Goal: Task Accomplishment & Management: Complete application form

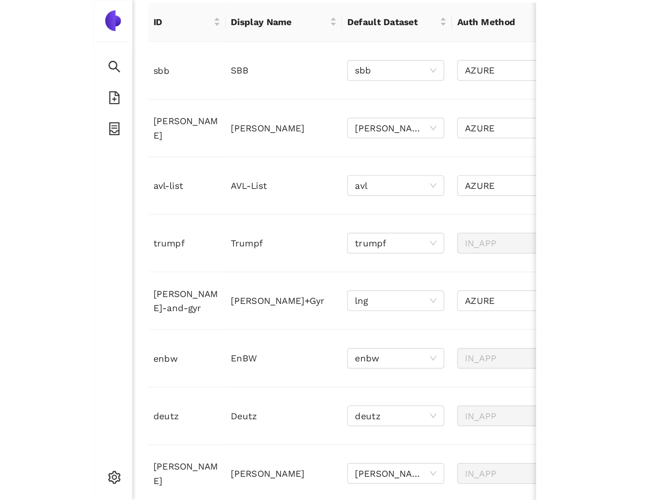
scroll to position [122, 0]
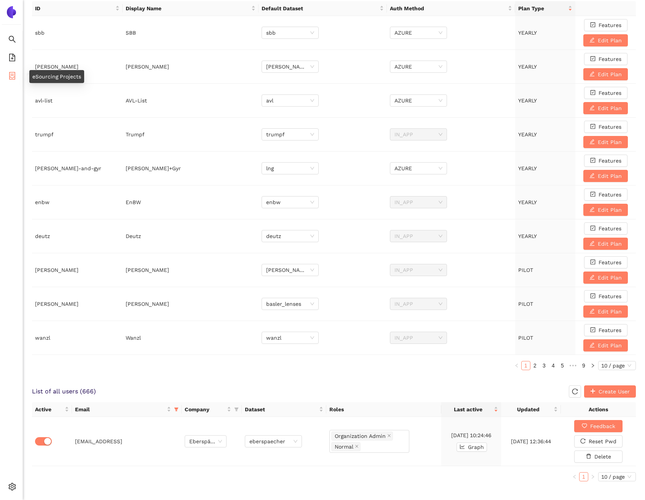
click at [11, 73] on icon "container" at bounding box center [12, 76] width 8 height 8
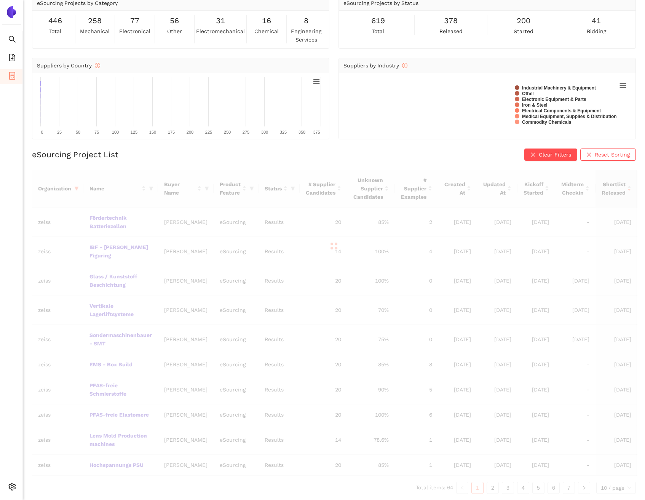
scroll to position [59, 0]
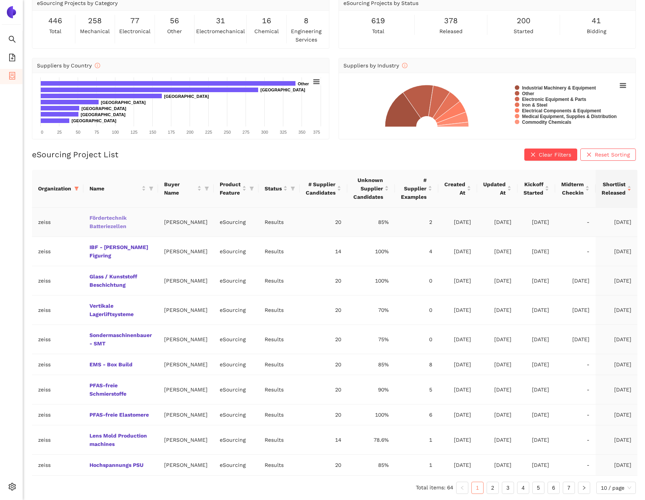
scroll to position [59, 0]
click at [569, 491] on link "7" at bounding box center [568, 487] width 11 height 11
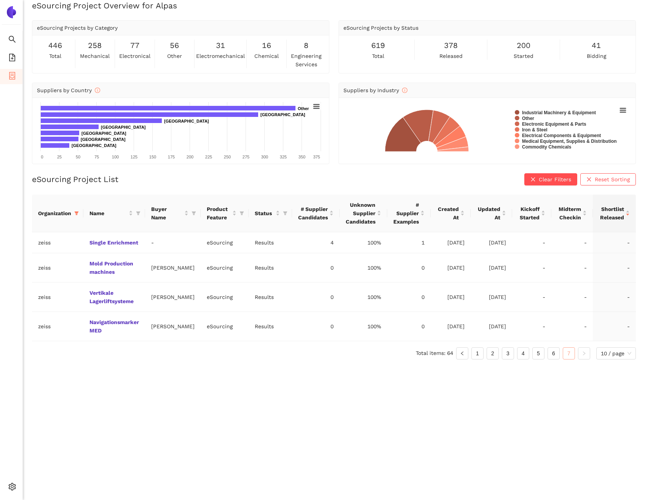
scroll to position [9, 0]
click at [0, 0] on link "Navigationsmarker MED" at bounding box center [0, 0] width 0 height 0
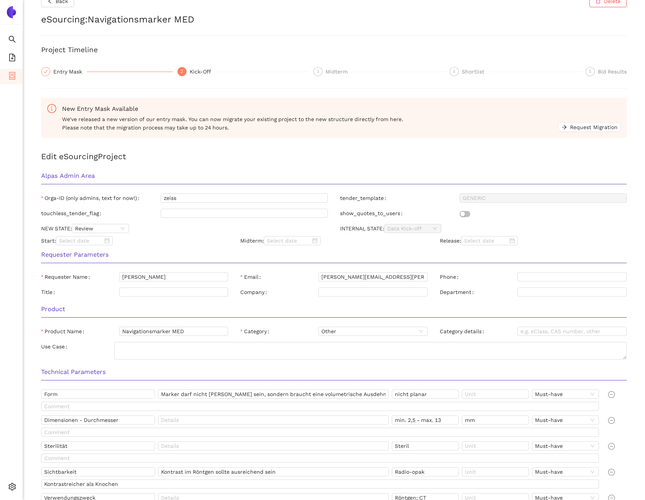
scroll to position [15, 0]
click at [166, 332] on input "Navigationsmarker MED" at bounding box center [173, 330] width 109 height 9
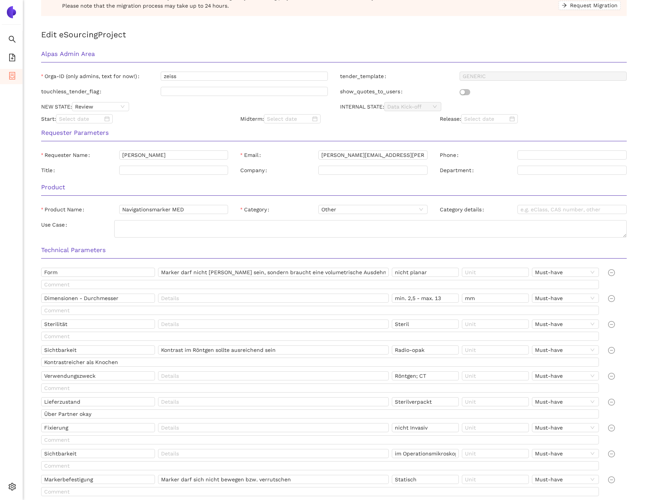
scroll to position [493, 0]
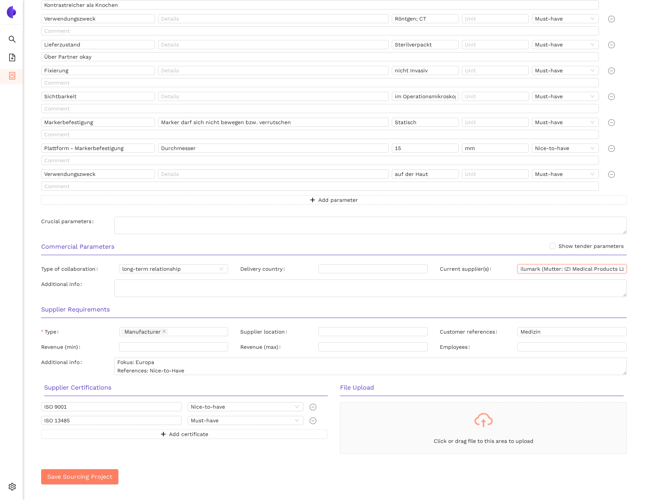
click at [525, 268] on input "ilumark (Mutter: IZI Medical Products LLC)" at bounding box center [571, 268] width 109 height 9
click at [578, 265] on input "ilumark (Mutter: IZI Medical Products LLC)" at bounding box center [571, 268] width 109 height 9
drag, startPoint x: 559, startPoint y: 270, endPoint x: 616, endPoint y: 271, distance: 56.4
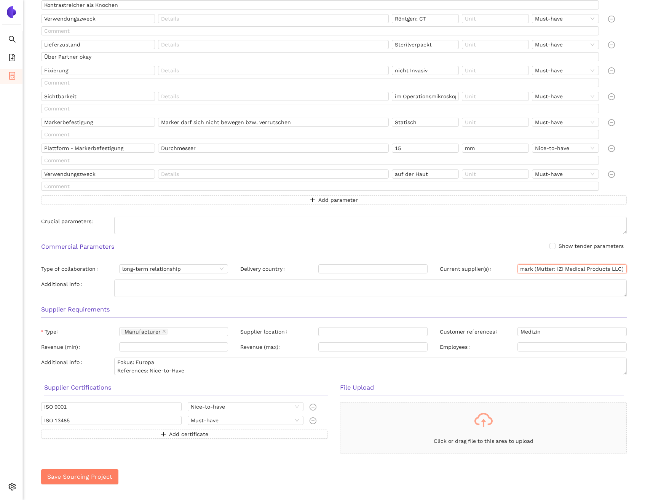
click at [616, 271] on input "ilumark (Mutter: IZI Medical Products LLC)" at bounding box center [571, 268] width 109 height 9
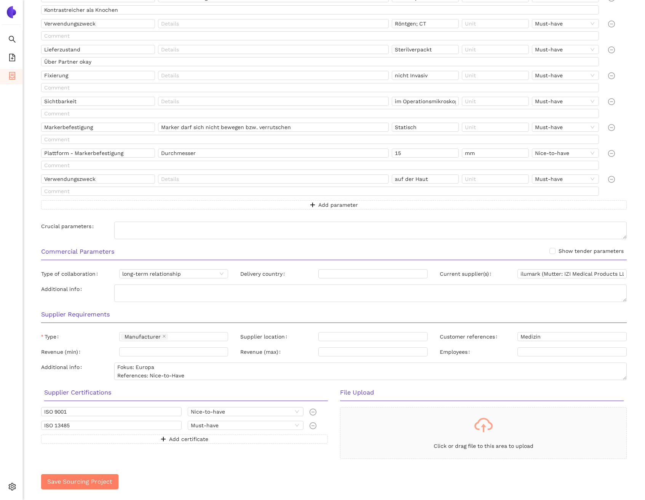
scroll to position [493, 0]
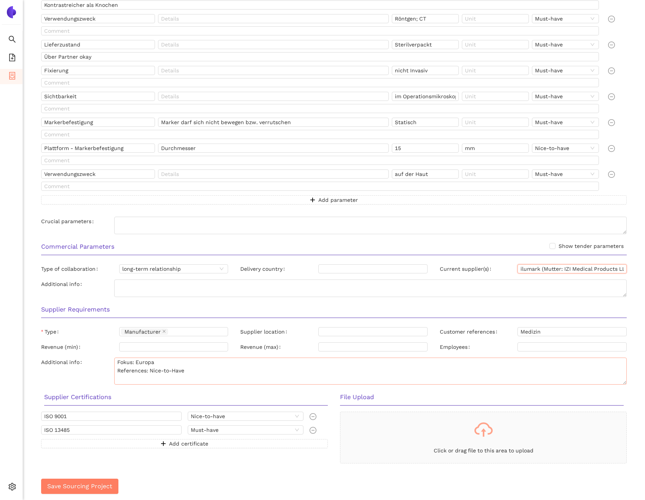
drag, startPoint x: 618, startPoint y: 374, endPoint x: 618, endPoint y: 383, distance: 8.8
click at [618, 383] on textarea "Fokus: Europa References: Nice-to-Have" at bounding box center [370, 371] width 513 height 27
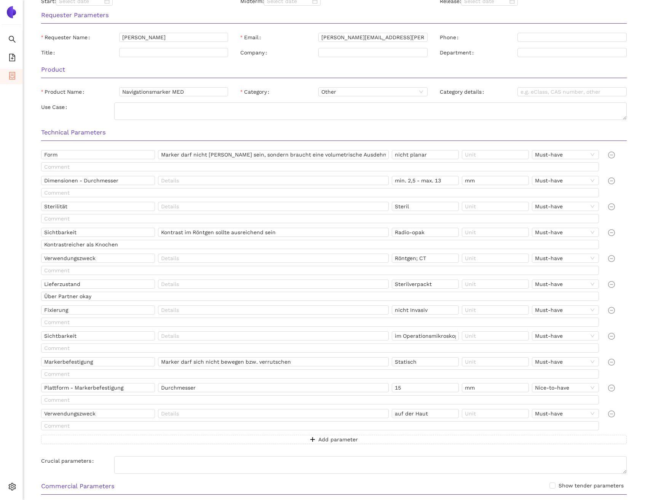
scroll to position [257, 0]
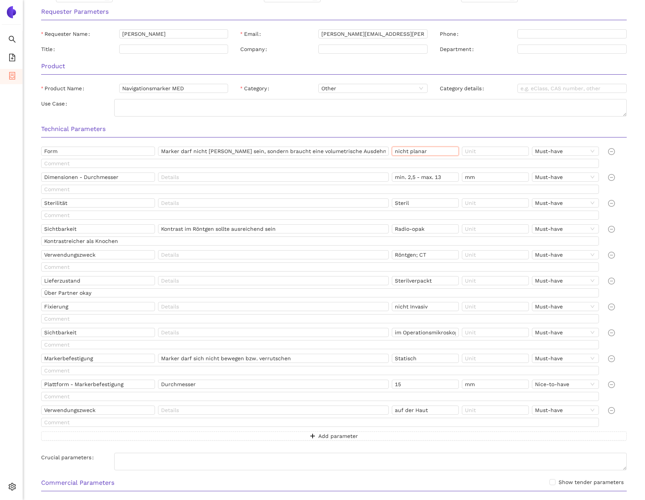
click at [429, 153] on input "nicht planar" at bounding box center [425, 151] width 67 height 9
click at [222, 158] on div "Marker darf nicht flach sein, sondern braucht eine volumetrische Ausdehnung" at bounding box center [275, 153] width 234 height 12
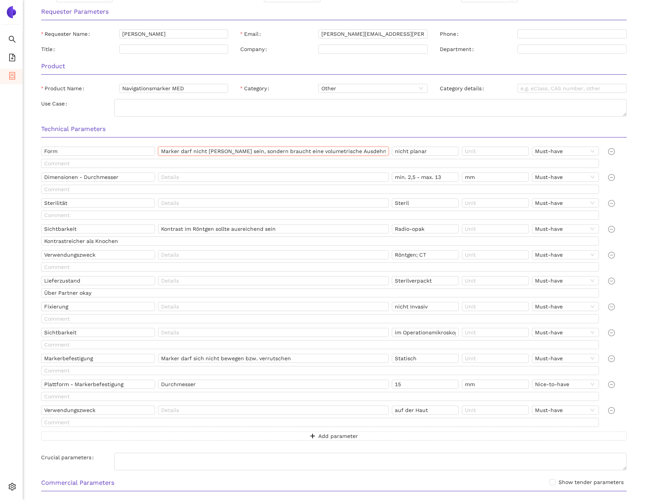
click at [222, 155] on input "Marker darf nicht flach sein, sondern braucht eine volumetrische Ausdehnung" at bounding box center [273, 151] width 231 height 9
click at [77, 207] on input "Sterilität" at bounding box center [98, 202] width 114 height 9
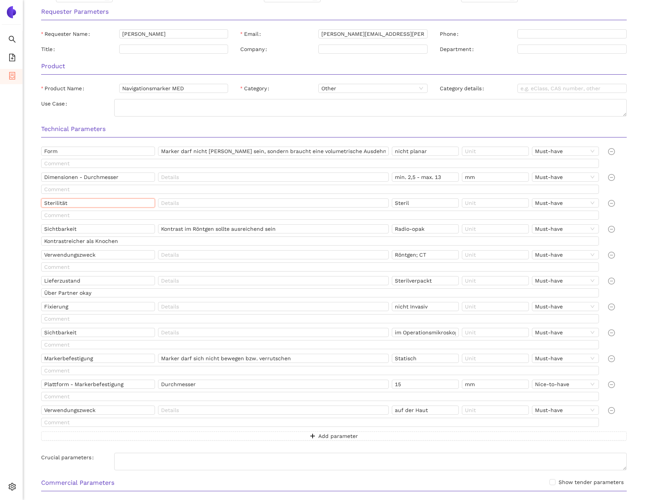
click at [77, 207] on input "Sterilität" at bounding box center [98, 202] width 114 height 9
click at [414, 201] on input "Steril" at bounding box center [425, 202] width 67 height 9
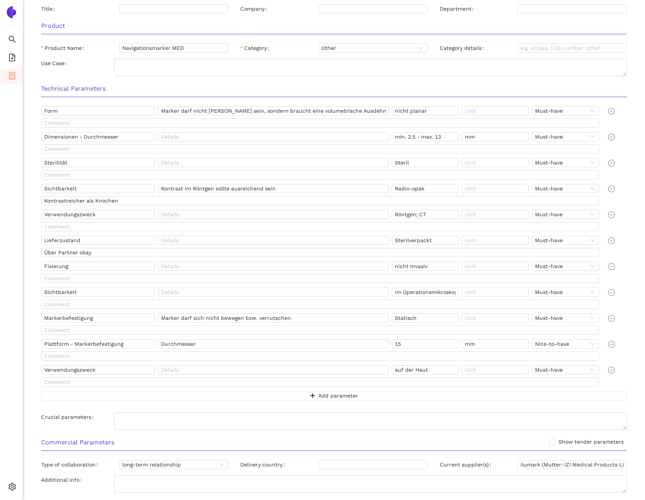
scroll to position [319, 0]
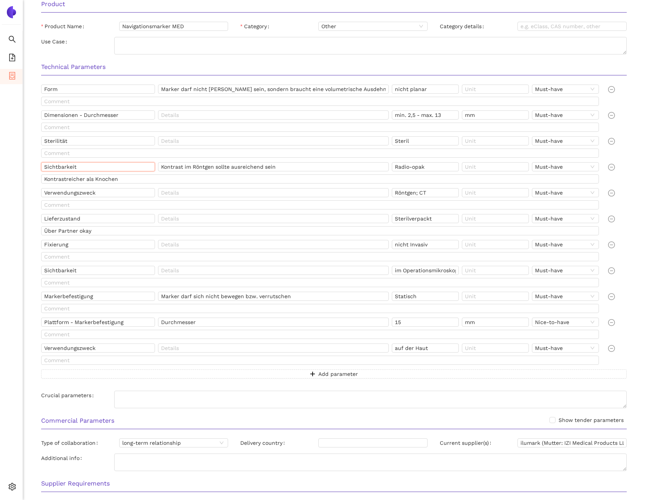
click at [110, 168] on input "Sichtbarkeit" at bounding box center [98, 166] width 114 height 9
click at [417, 168] on input "Radio-opak" at bounding box center [425, 166] width 67 height 9
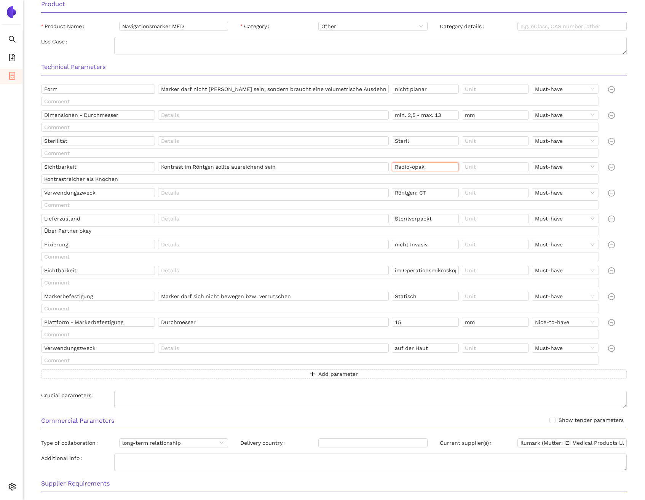
click at [417, 168] on input "Radio-opak" at bounding box center [425, 166] width 67 height 9
click at [251, 165] on input "Kontrast im Röntgen sollte ausreichend sein" at bounding box center [273, 166] width 231 height 9
click at [111, 181] on input "Kontrastreicher als Knochen" at bounding box center [320, 178] width 558 height 9
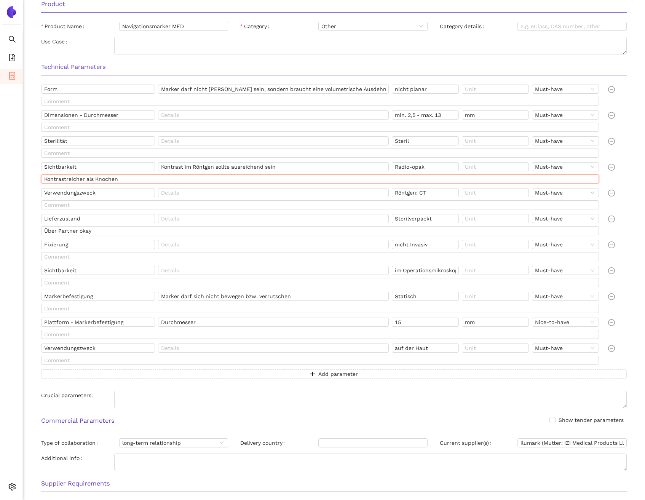
click at [111, 181] on input "Kontrastreicher als Knochen" at bounding box center [320, 178] width 558 height 9
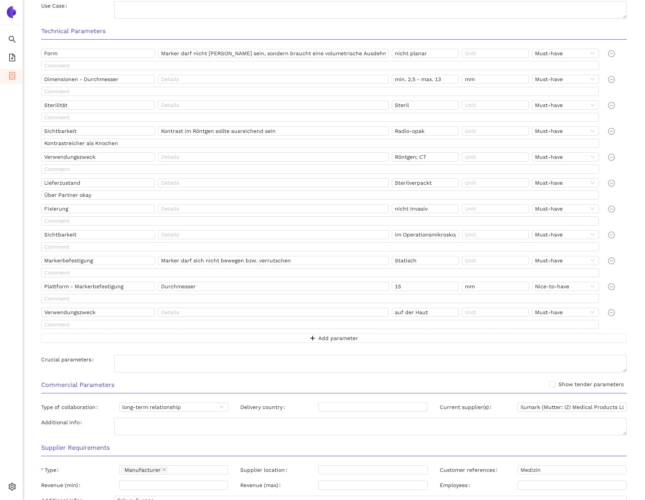
scroll to position [355, 0]
click at [100, 157] on input "Verwendungszweck" at bounding box center [98, 156] width 114 height 9
click at [436, 155] on input "Röntgen; CT" at bounding box center [425, 156] width 67 height 9
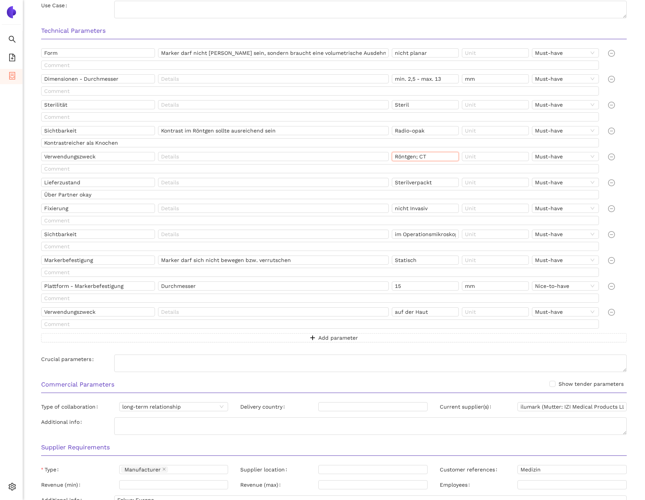
click at [436, 155] on input "Röntgen; CT" at bounding box center [425, 156] width 67 height 9
click at [120, 180] on input "Lieferzustand" at bounding box center [98, 182] width 114 height 9
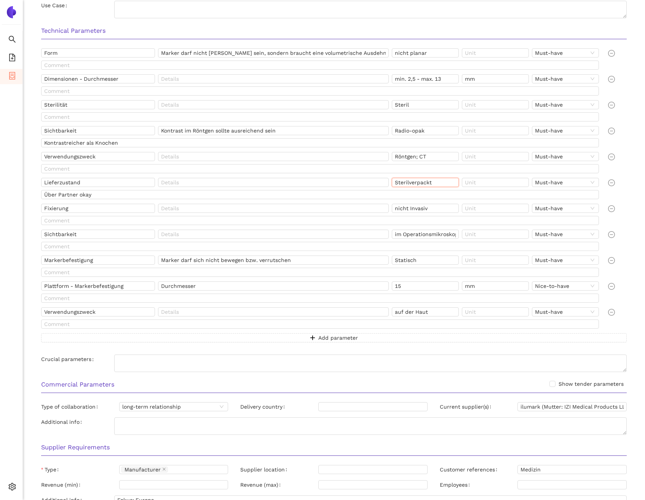
click at [441, 185] on input "Sterilverpackt" at bounding box center [425, 182] width 67 height 9
click at [107, 193] on input "Über Partner okay" at bounding box center [320, 194] width 558 height 9
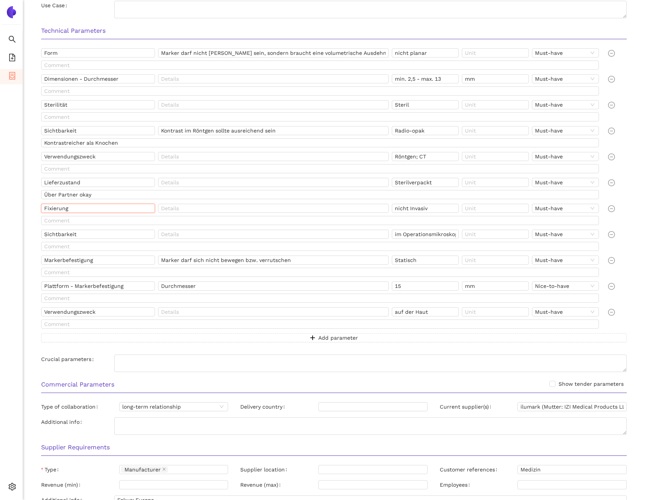
click at [98, 208] on input "Fixierung" at bounding box center [98, 208] width 114 height 9
click at [428, 206] on input "nicht Invasiv" at bounding box center [425, 208] width 67 height 9
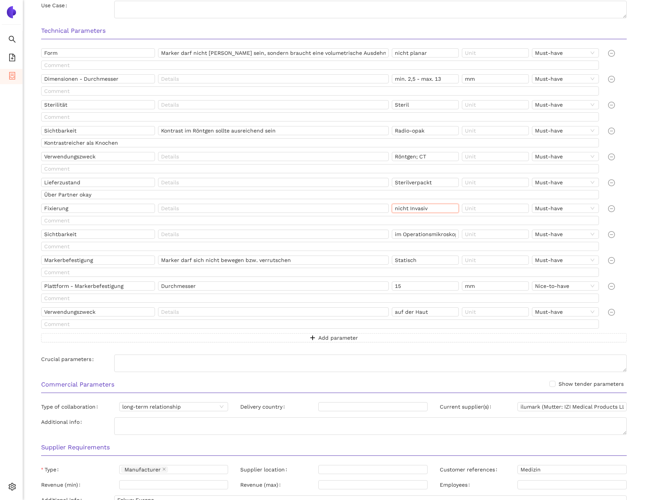
click at [428, 206] on input "nicht Invasiv" at bounding box center [425, 208] width 67 height 9
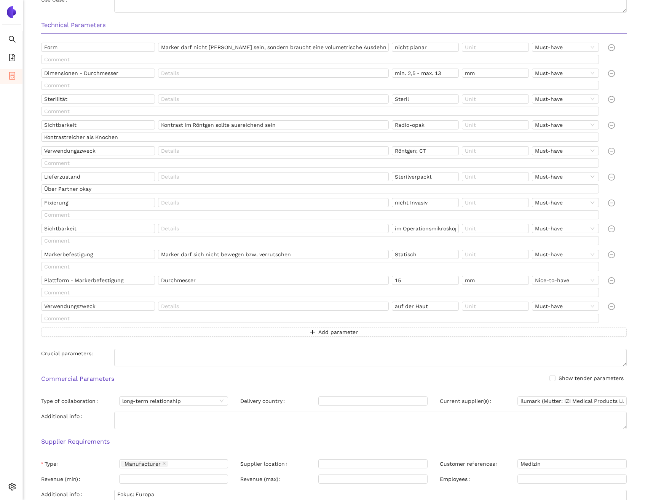
scroll to position [361, 0]
click at [102, 225] on input "Sichtbarkeit" at bounding box center [98, 228] width 114 height 9
click at [427, 229] on input "im Operationsmikroskop" at bounding box center [425, 228] width 67 height 9
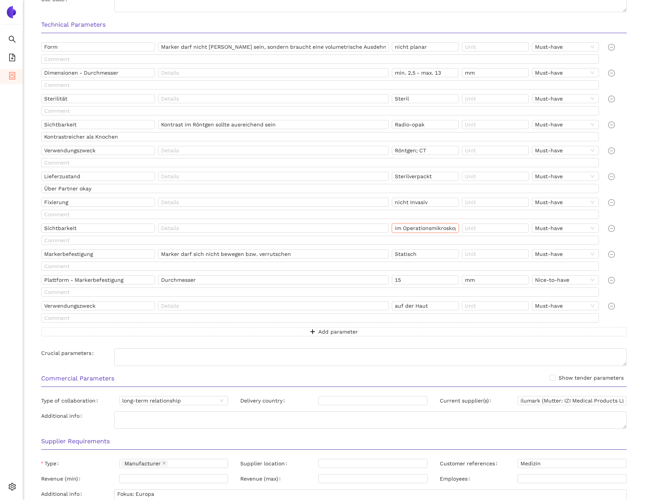
click at [427, 229] on input "im Operationsmikroskop" at bounding box center [425, 228] width 67 height 9
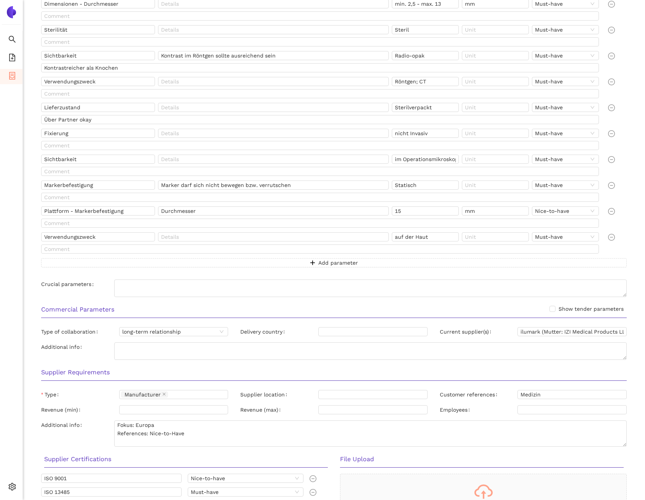
scroll to position [434, 0]
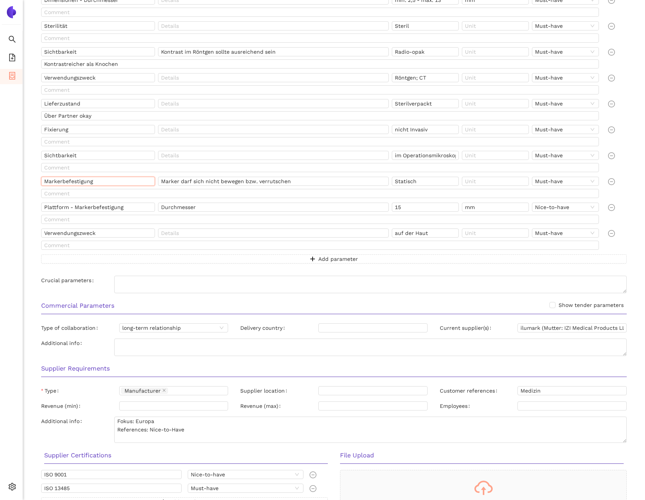
click at [107, 182] on input "Markerbefestigung" at bounding box center [98, 181] width 114 height 9
click at [423, 180] on input "Statisch" at bounding box center [425, 181] width 67 height 9
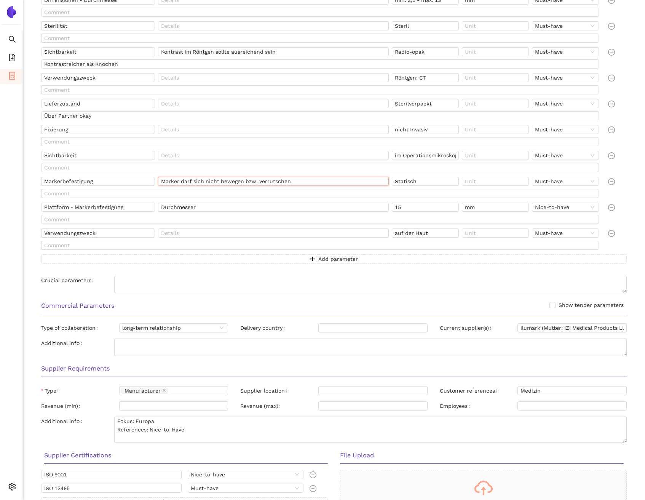
drag, startPoint x: 299, startPoint y: 185, endPoint x: 168, endPoint y: 176, distance: 130.6
click at [168, 176] on div "Form Marker darf nicht flach sein, sondern braucht eine volumetrische Ausdehnun…" at bounding box center [334, 117] width 586 height 294
click at [104, 236] on input "Verwendungszweck" at bounding box center [98, 232] width 114 height 9
click at [429, 236] on input "auf der Haut" at bounding box center [425, 232] width 67 height 9
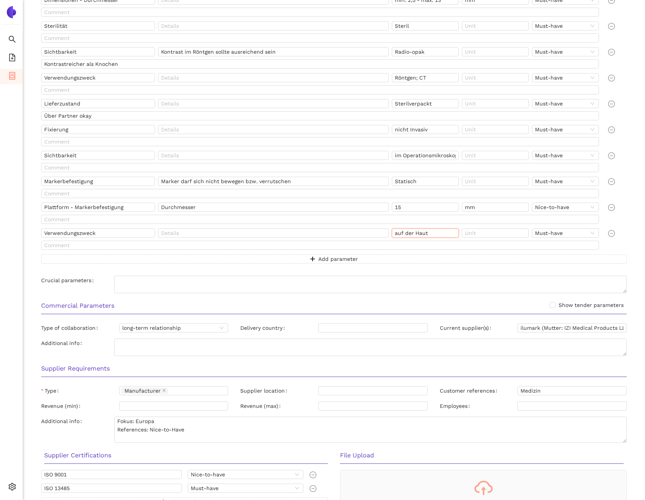
click at [429, 236] on input "auf der Haut" at bounding box center [425, 232] width 67 height 9
click at [59, 209] on input "Plattform - Markerbefestigung" at bounding box center [98, 207] width 114 height 9
click at [105, 210] on input "Plattform - Markerbefestigung" at bounding box center [98, 207] width 114 height 9
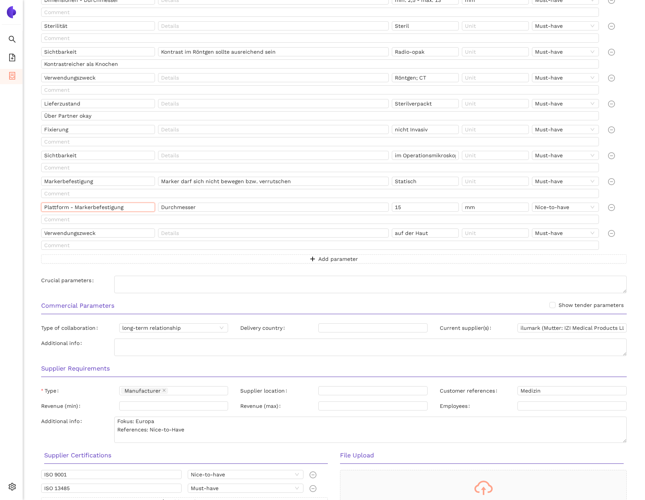
click at [105, 210] on input "Plattform - Markerbefestigung" at bounding box center [98, 207] width 114 height 9
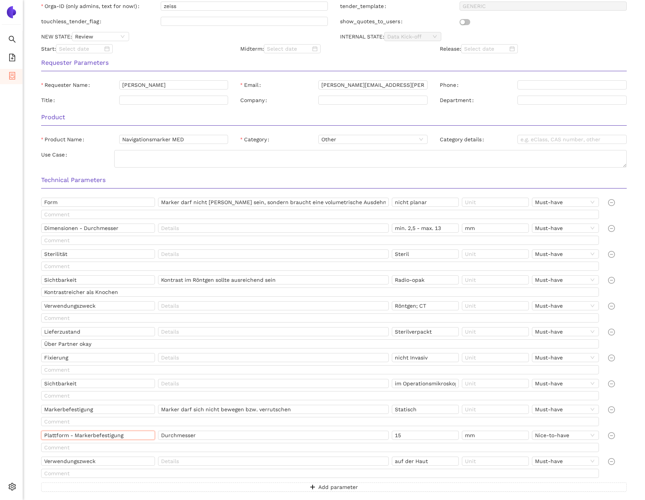
scroll to position [0, 0]
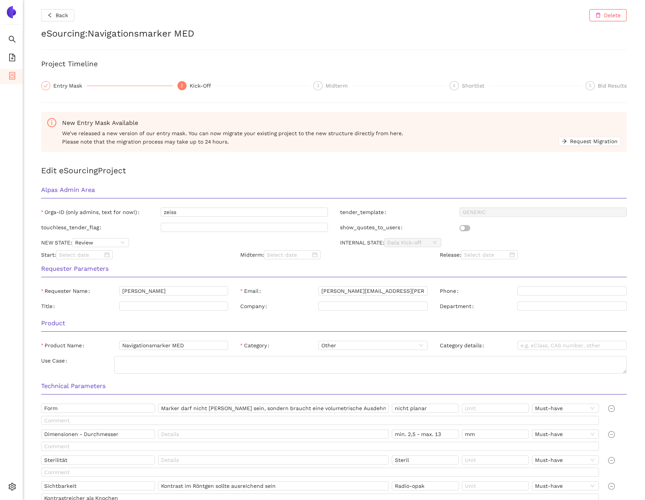
click at [508, 50] on div at bounding box center [334, 50] width 586 height 0
click at [9, 62] on span "file-add" at bounding box center [12, 58] width 8 height 15
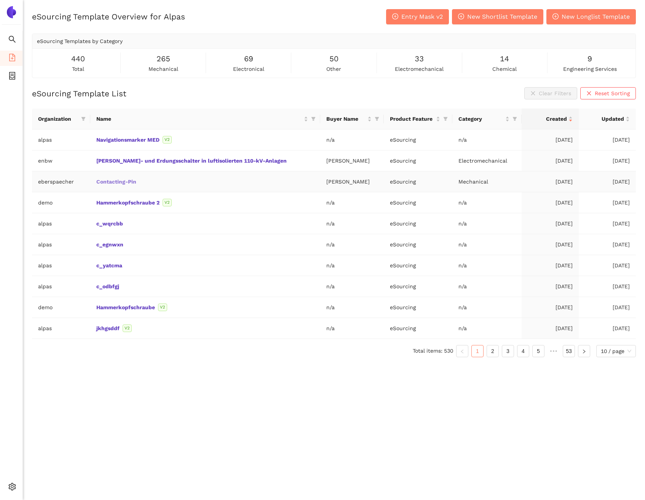
click at [0, 0] on link "Contacting-Pin" at bounding box center [0, 0] width 0 height 0
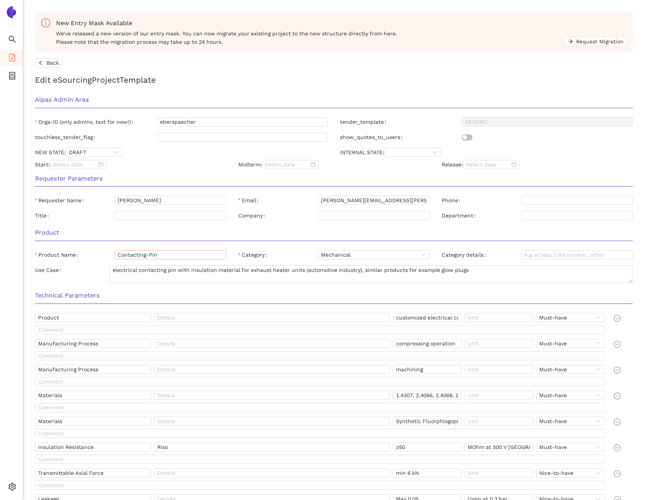
click at [161, 250] on div "Product Product Name Contacting-Pin Category Mechanical Category details Use Ca…" at bounding box center [334, 254] width 610 height 63
click at [161, 250] on input "Contacting-Pin" at bounding box center [171, 254] width 112 height 9
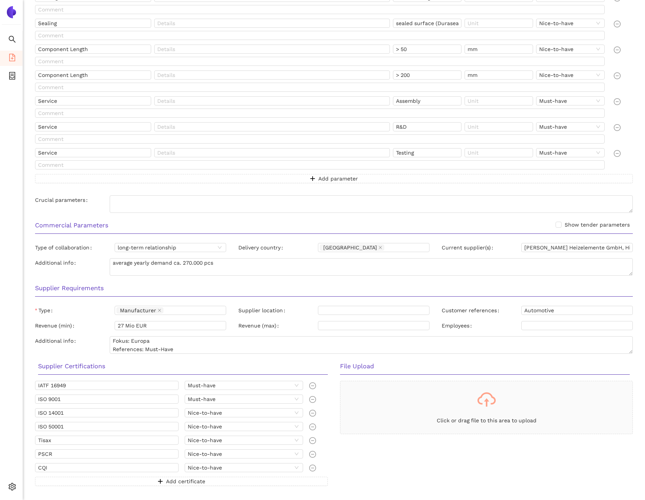
scroll to position [585, 0]
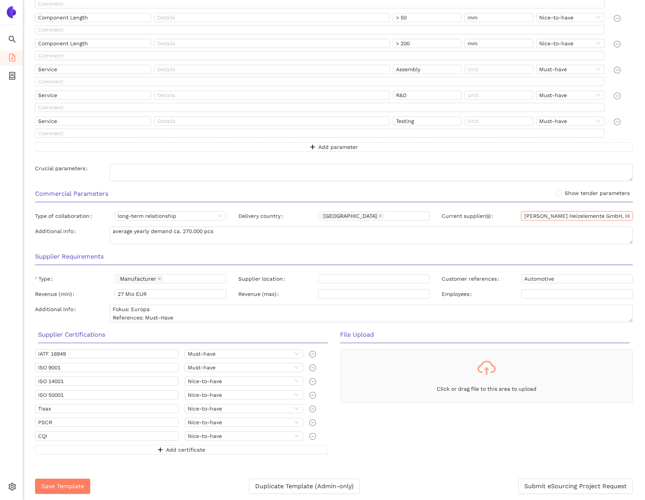
drag, startPoint x: 524, startPoint y: 217, endPoint x: 608, endPoint y: 214, distance: 84.2
click at [608, 214] on input "Eichenauer Heizelemente GmbH, Hidria d. o. o." at bounding box center [577, 215] width 112 height 9
click at [614, 209] on div "Commercial Parameters Show tender parameters Type of collaboration long-term re…" at bounding box center [334, 215] width 610 height 63
drag, startPoint x: 613, startPoint y: 215, endPoint x: 636, endPoint y: 214, distance: 22.5
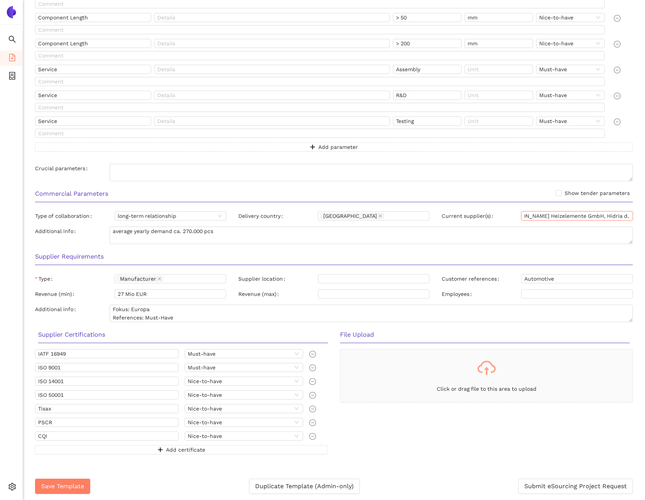
click at [636, 214] on div "Current supplier(s) Eichenauer Heizelemente GmbH, Hidria d. o. o." at bounding box center [537, 217] width 203 height 12
drag, startPoint x: 56, startPoint y: 423, endPoint x: 30, endPoint y: 423, distance: 26.3
click at [30, 423] on div "IATF 16949 Must-have ISO 9001 Must-have ISO 14001 Nice-to-have ISO 50001 Nice-t…" at bounding box center [181, 406] width 305 height 114
click at [60, 431] on div "IATF 16949 Must-have ISO 9001 Must-have ISO 14001 Nice-to-have ISO 50001 Nice-t…" at bounding box center [181, 401] width 293 height 105
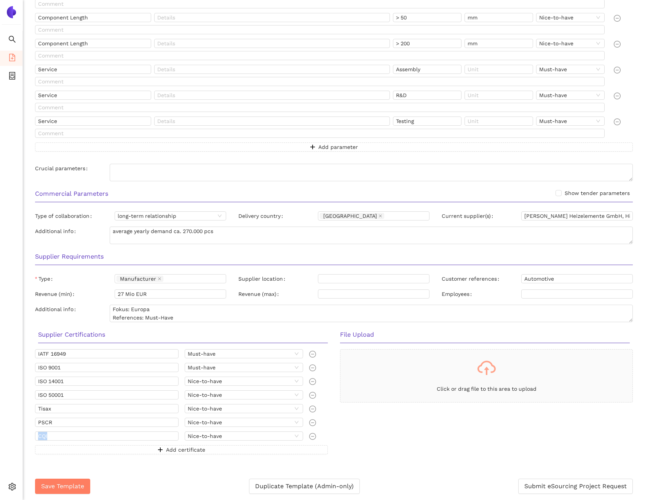
click at [60, 431] on div "IATF 16949 Must-have ISO 9001 Must-have ISO 14001 Nice-to-have ISO 50001 Nice-t…" at bounding box center [181, 401] width 293 height 105
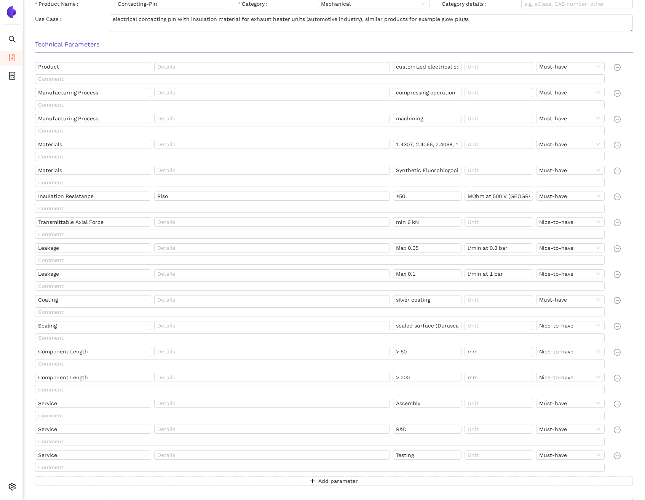
scroll to position [251, 0]
click at [428, 65] on input "customized electrical contacting pin with insulation material" at bounding box center [427, 66] width 69 height 9
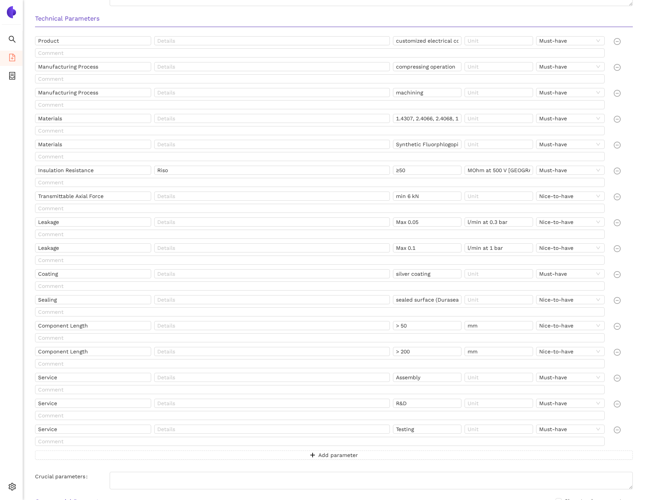
scroll to position [277, 0]
drag, startPoint x: 395, startPoint y: 118, endPoint x: 412, endPoint y: 118, distance: 17.5
click at [412, 118] on input "1.4307, 2.4066, 2.4068, 1.4301, 1.4541" at bounding box center [427, 117] width 69 height 9
click at [402, 119] on input "1.4307, 2.4066, 2.4068, 1.4301, 1.4541" at bounding box center [427, 117] width 69 height 9
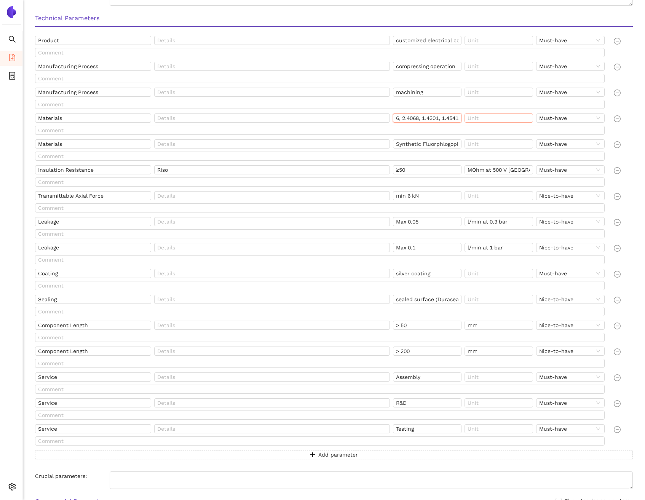
drag, startPoint x: 396, startPoint y: 118, endPoint x: 470, endPoint y: 121, distance: 73.5
click at [470, 121] on div "Materials 1.4307, 2.4066, 2.4068, 1.4301, 1.4541 Must-have" at bounding box center [321, 119] width 573 height 12
click at [427, 146] on input "Synthetic Fluorphlogopite (Mica), MgO" at bounding box center [427, 143] width 69 height 9
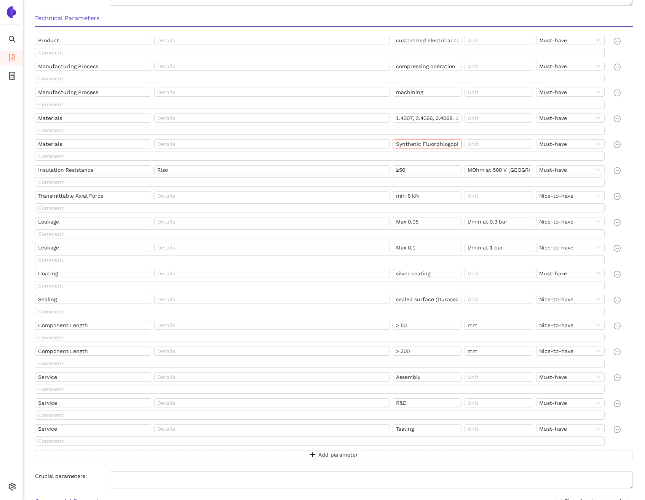
click at [427, 146] on input "Synthetic Fluorphlogopite (Mica), MgO" at bounding box center [427, 143] width 69 height 9
click at [96, 169] on input "Insulation Resistance" at bounding box center [93, 169] width 116 height 9
click at [413, 171] on input "≥50" at bounding box center [427, 169] width 69 height 9
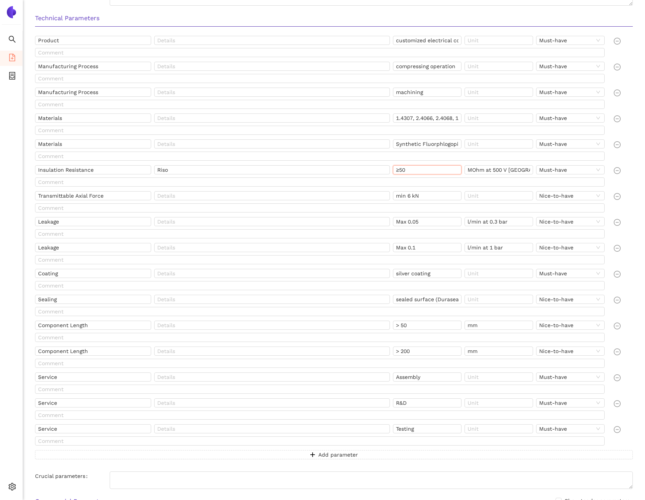
click at [413, 171] on input "≥50" at bounding box center [427, 169] width 69 height 9
drag, startPoint x: 520, startPoint y: 170, endPoint x: 466, endPoint y: 168, distance: 53.7
click at [466, 168] on input "MOhm at 500 V DC" at bounding box center [499, 169] width 69 height 9
click at [112, 199] on input "Transmittable Axial Force" at bounding box center [93, 195] width 116 height 9
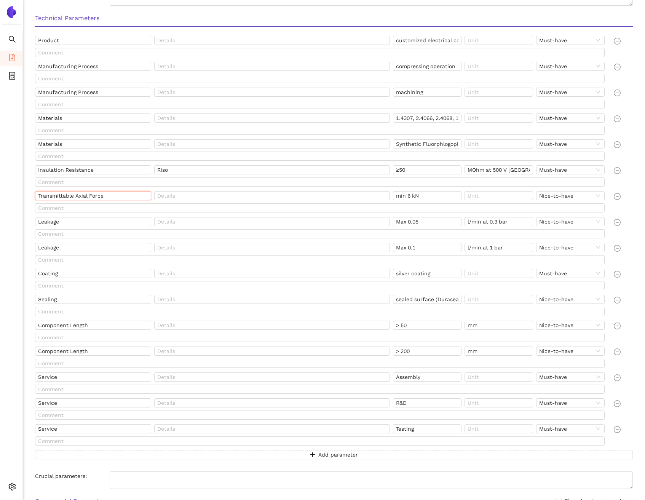
click at [112, 199] on input "Transmittable Axial Force" at bounding box center [93, 195] width 116 height 9
click at [422, 195] on input "min 6 kN" at bounding box center [427, 195] width 69 height 9
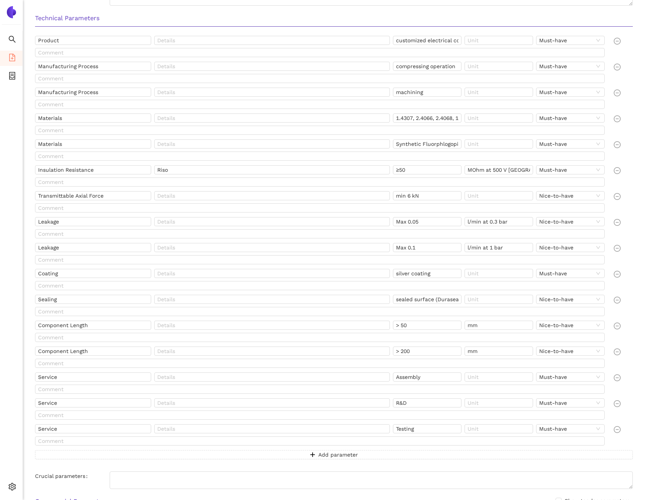
click at [86, 227] on div "Leakage" at bounding box center [94, 223] width 119 height 12
click at [419, 222] on input "Max 0.05" at bounding box center [427, 221] width 69 height 9
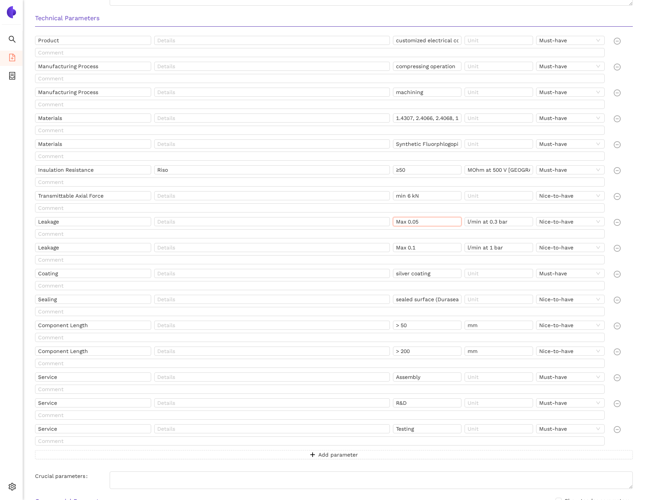
click at [419, 222] on input "Max 0.05" at bounding box center [427, 221] width 69 height 9
click at [489, 223] on input "l/min at 0.3 bar" at bounding box center [499, 221] width 69 height 9
click at [509, 246] on input "l/min at 1 bar" at bounding box center [499, 247] width 69 height 9
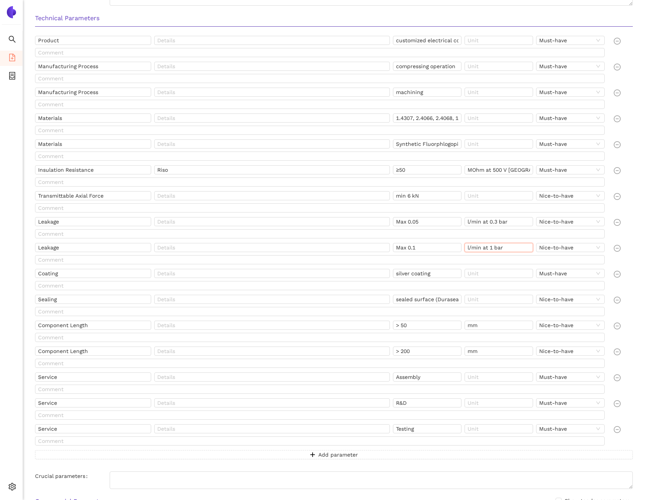
click at [509, 246] on input "l/min at 1 bar" at bounding box center [499, 247] width 69 height 9
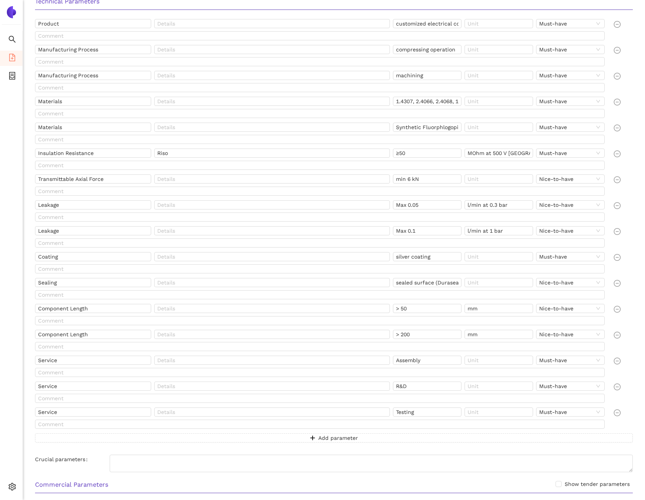
scroll to position [297, 0]
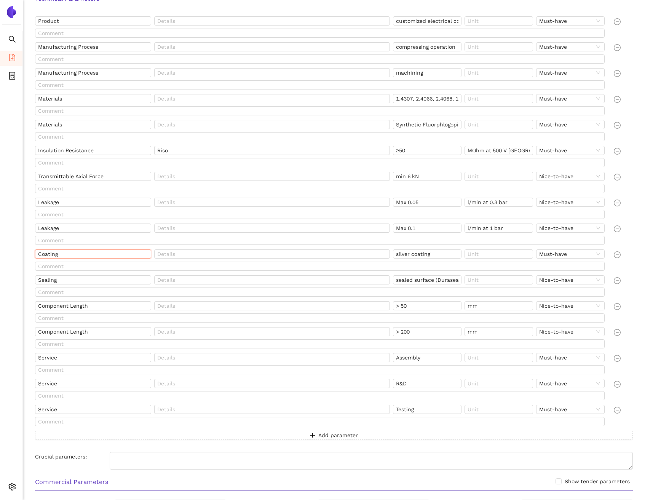
click at [65, 251] on input "Coating" at bounding box center [93, 253] width 116 height 9
click at [426, 251] on input "silver coating" at bounding box center [427, 253] width 69 height 9
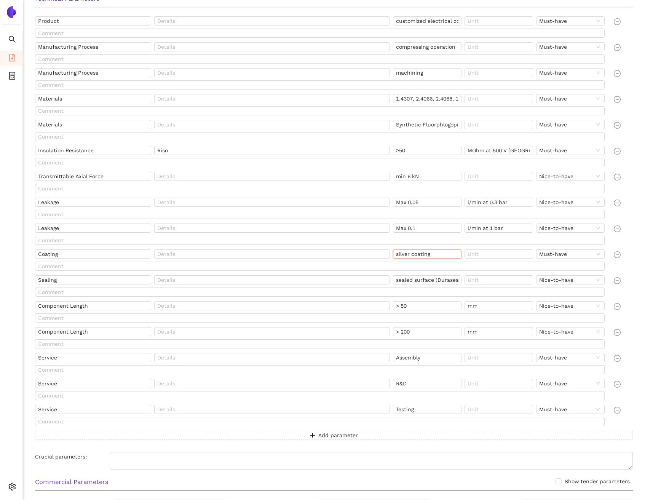
click at [426, 251] on input "silver coating" at bounding box center [427, 253] width 69 height 9
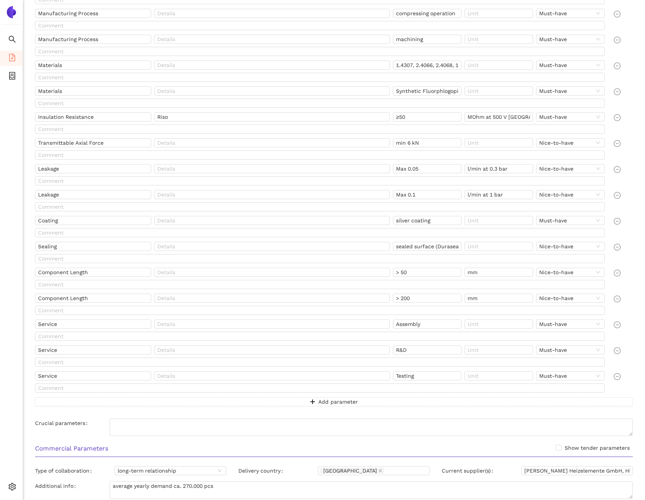
scroll to position [351, 0]
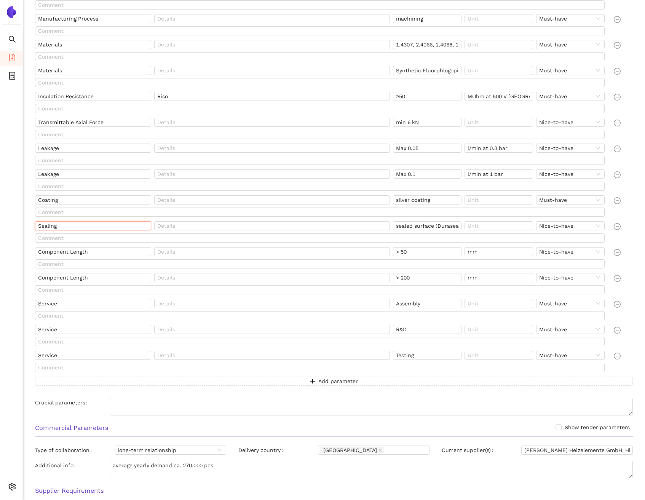
click at [73, 222] on input "Sealing" at bounding box center [93, 225] width 116 height 9
click at [407, 229] on input "sealed surface (Duraseal)" at bounding box center [427, 225] width 69 height 9
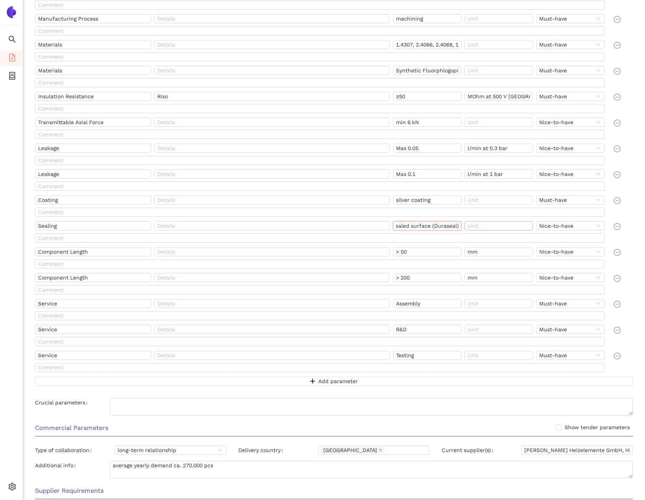
drag, startPoint x: 394, startPoint y: 226, endPoint x: 473, endPoint y: 227, distance: 78.8
click at [473, 227] on div "Sealing sealed surface (Duraseal) Nice-to-have" at bounding box center [321, 227] width 573 height 12
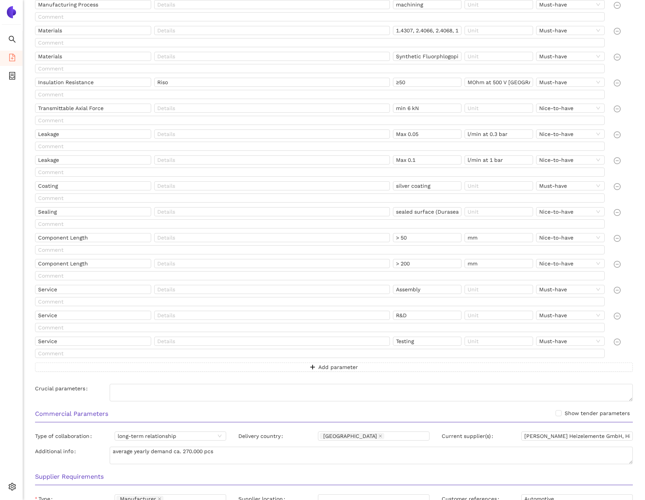
scroll to position [366, 0]
click at [108, 236] on input "Component Length" at bounding box center [93, 236] width 116 height 9
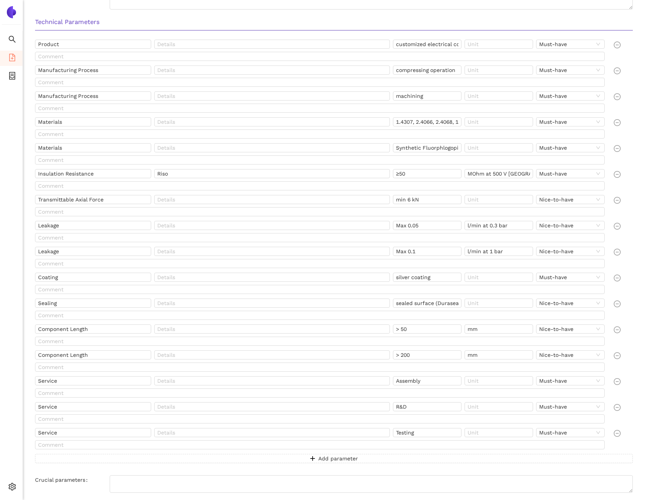
scroll to position [271, 0]
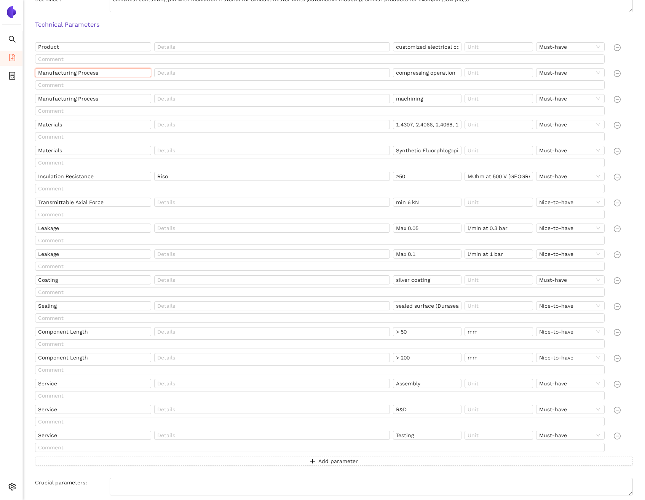
click at [104, 73] on input "Manufacturing Process" at bounding box center [93, 72] width 116 height 9
click at [412, 77] on div "compressing operation" at bounding box center [429, 74] width 72 height 12
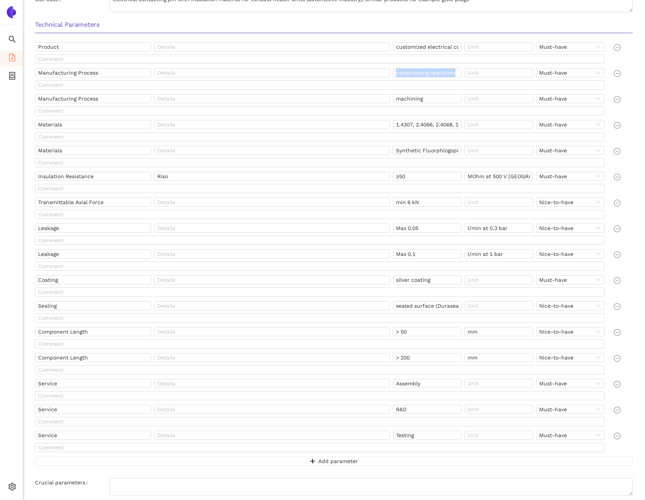
click at [412, 77] on div "compressing operation" at bounding box center [429, 74] width 72 height 12
click at [411, 101] on input "machining" at bounding box center [427, 97] width 69 height 9
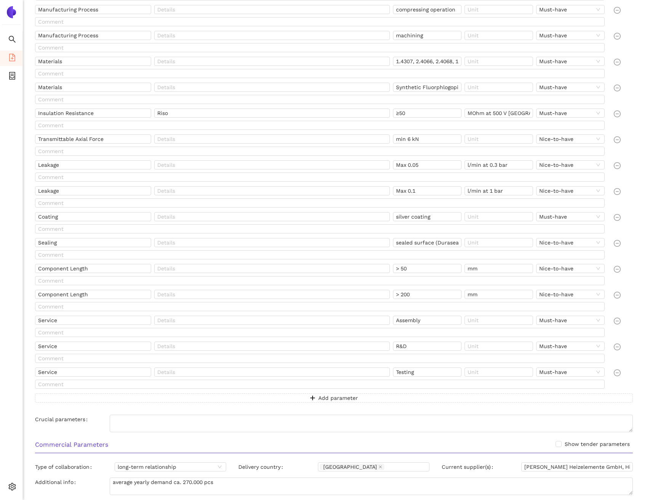
scroll to position [434, 0]
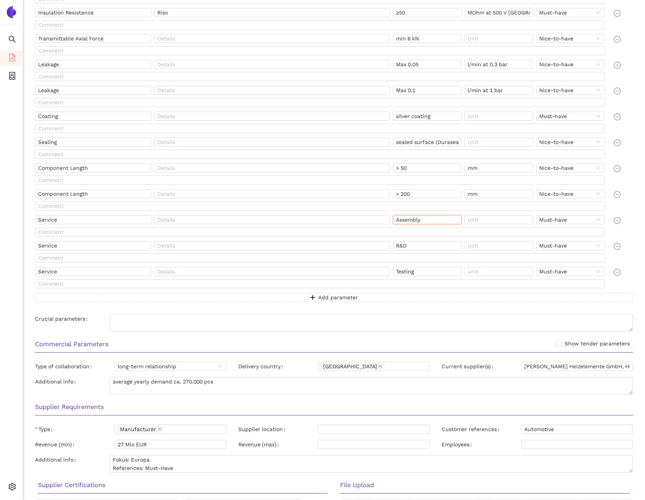
click at [413, 223] on input "Assembly" at bounding box center [427, 219] width 69 height 9
click at [109, 243] on input "Service" at bounding box center [93, 245] width 116 height 9
click at [401, 248] on input "R&D" at bounding box center [427, 245] width 69 height 9
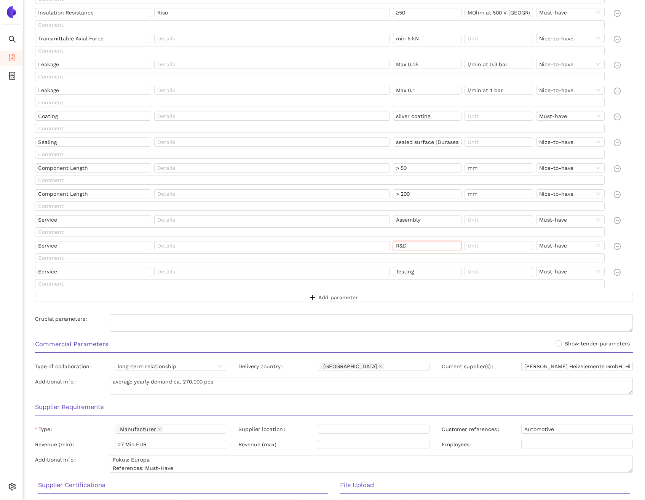
click at [401, 248] on input "R&D" at bounding box center [427, 245] width 69 height 9
click at [96, 270] on input "Service" at bounding box center [93, 271] width 116 height 9
click at [437, 274] on input "Testing" at bounding box center [427, 271] width 69 height 9
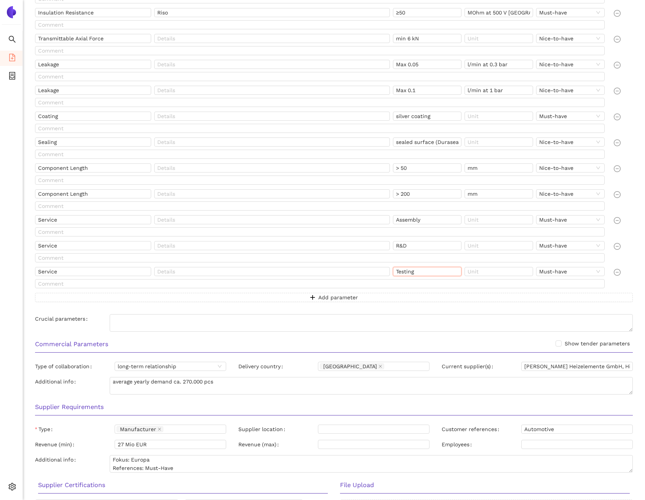
click at [437, 274] on input "Testing" at bounding box center [427, 271] width 69 height 9
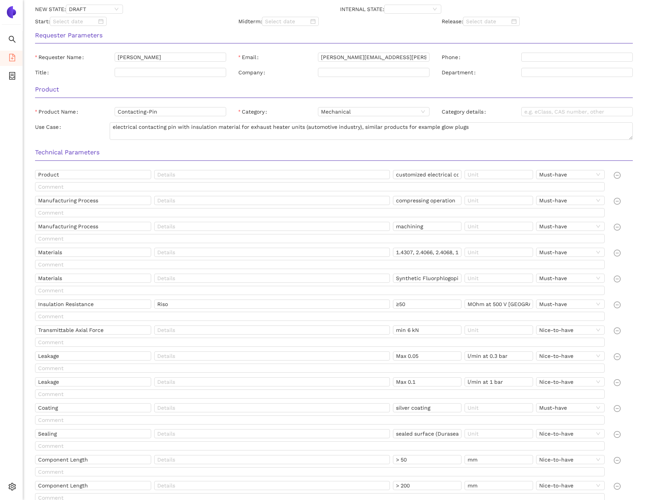
scroll to position [0, 0]
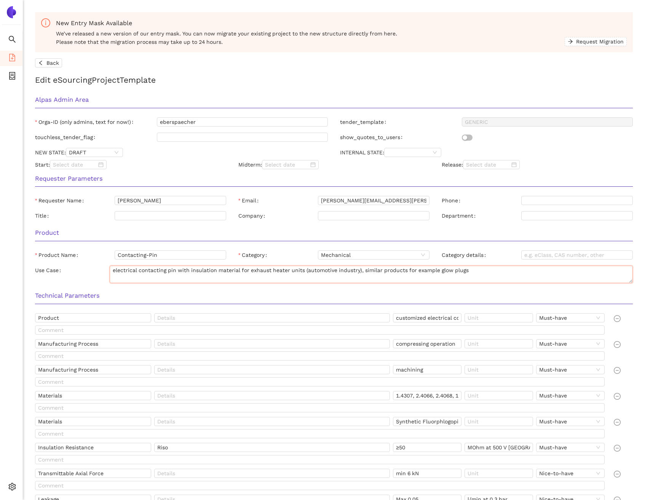
drag, startPoint x: 441, startPoint y: 270, endPoint x: 471, endPoint y: 268, distance: 31.0
click at [471, 268] on textarea "electrical contacting pin with insulation material for exhaust heater units (au…" at bounding box center [371, 274] width 523 height 18
drag, startPoint x: 112, startPoint y: 271, endPoint x: 302, endPoint y: 269, distance: 190.0
click at [302, 269] on textarea "electrical contacting pin with insulation material for exhaust heater units (au…" at bounding box center [371, 274] width 523 height 18
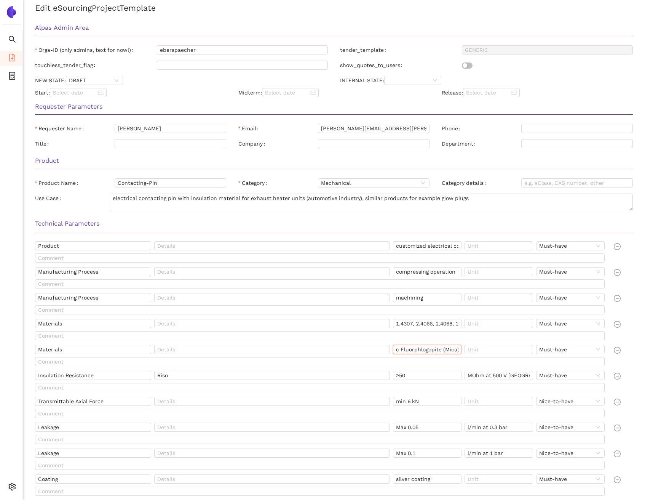
scroll to position [0, 37]
drag, startPoint x: 397, startPoint y: 348, endPoint x: 443, endPoint y: 346, distance: 46.5
click at [443, 346] on input "Synthetic Fluorphlogopite (Mica), MgO" at bounding box center [427, 349] width 69 height 9
click at [439, 351] on input "Synthetic Fluorphlogopite (Mica), MgO" at bounding box center [427, 349] width 69 height 9
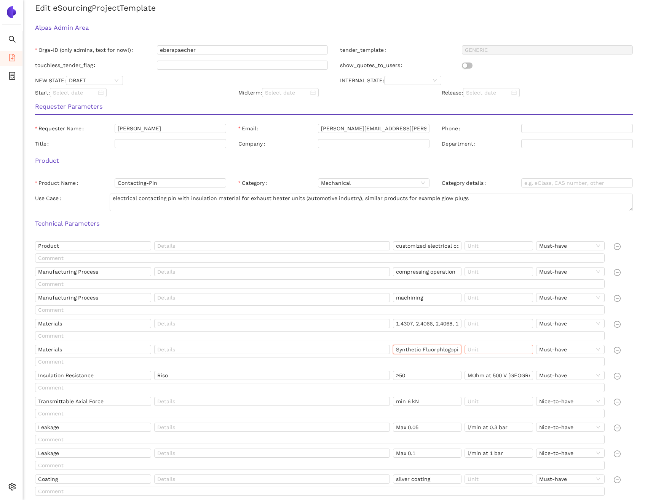
scroll to position [0, 37]
drag, startPoint x: 438, startPoint y: 352, endPoint x: 471, endPoint y: 351, distance: 33.1
click at [471, 351] on div "Materials Synthetic Fluorphlogopite (Mica), MgO Must-have" at bounding box center [321, 351] width 573 height 12
click at [451, 352] on input "Synthetic Fluorphlogopite (Mica), MgO" at bounding box center [427, 349] width 69 height 9
drag, startPoint x: 448, startPoint y: 348, endPoint x: 457, endPoint y: 350, distance: 8.5
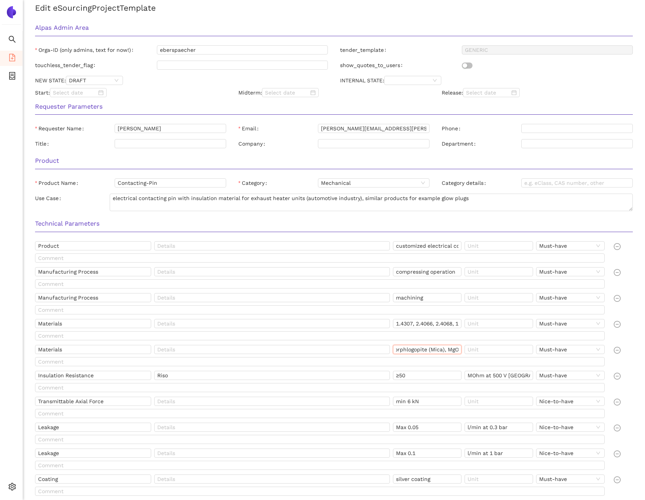
click at [457, 350] on input "Synthetic Fluorphlogopite (Mica), MgO" at bounding box center [427, 349] width 69 height 9
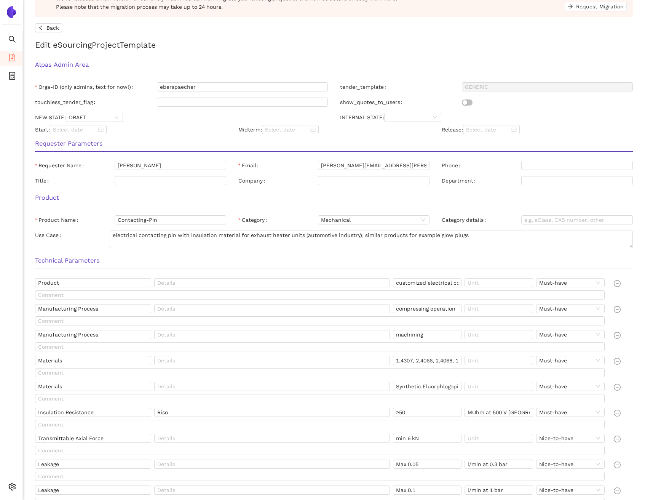
scroll to position [34, 0]
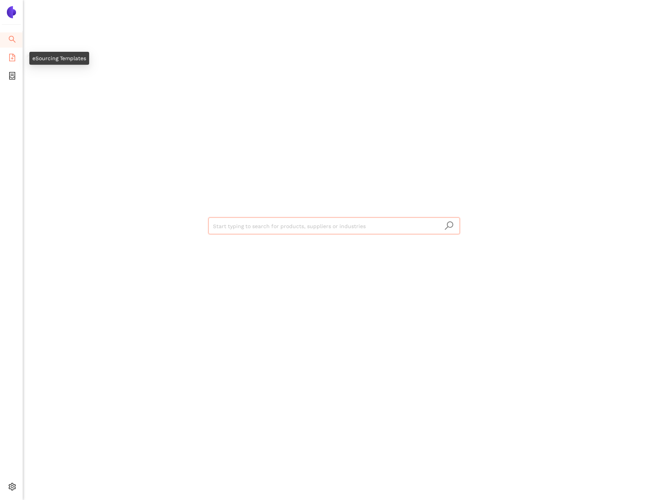
click at [10, 55] on icon "file-add" at bounding box center [12, 58] width 8 height 8
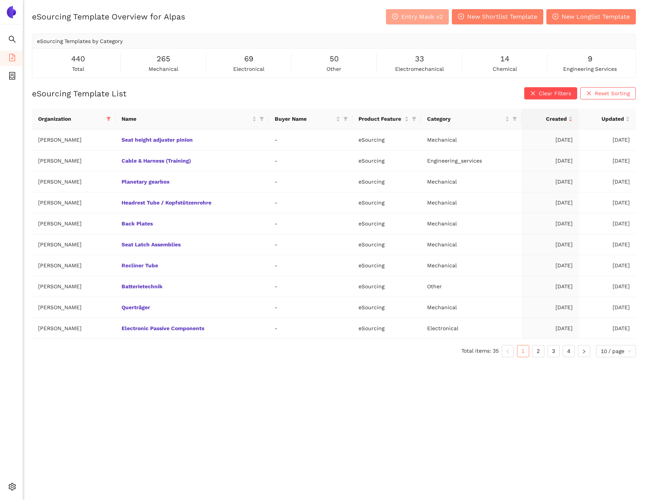
click at [437, 23] on button "Entry Mask v2" at bounding box center [417, 16] width 63 height 15
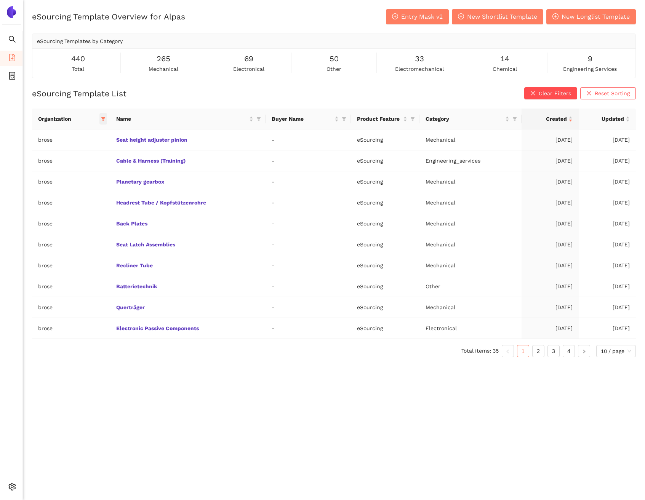
click at [103, 118] on icon "filter" at bounding box center [103, 119] width 4 height 4
click at [44, 255] on span "Reset" at bounding box center [45, 253] width 14 height 8
checkbox input "false"
click at [103, 254] on span "OK" at bounding box center [106, 253] width 7 height 8
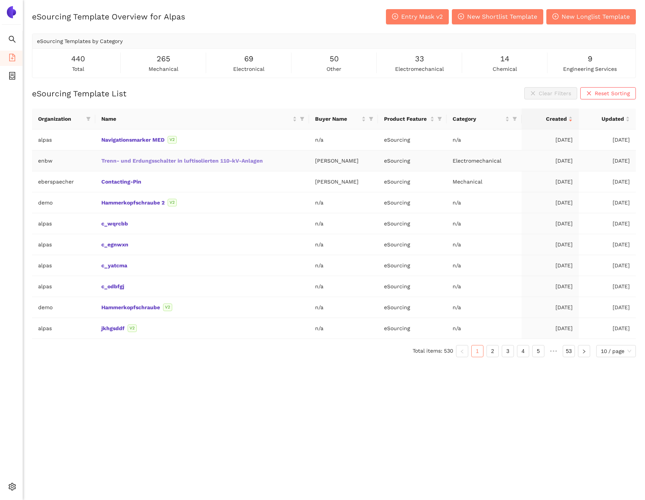
click at [0, 0] on link "Trenn- und Erdungsschalter in luftisolierten 110-kV-Anlagen" at bounding box center [0, 0] width 0 height 0
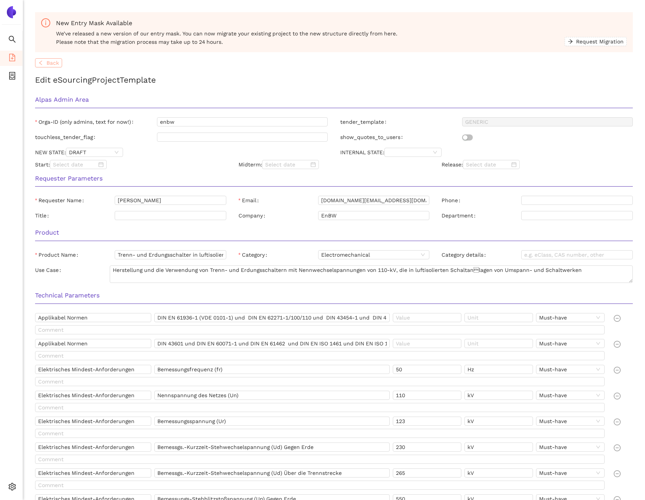
click at [52, 65] on span "Back" at bounding box center [52, 63] width 13 height 8
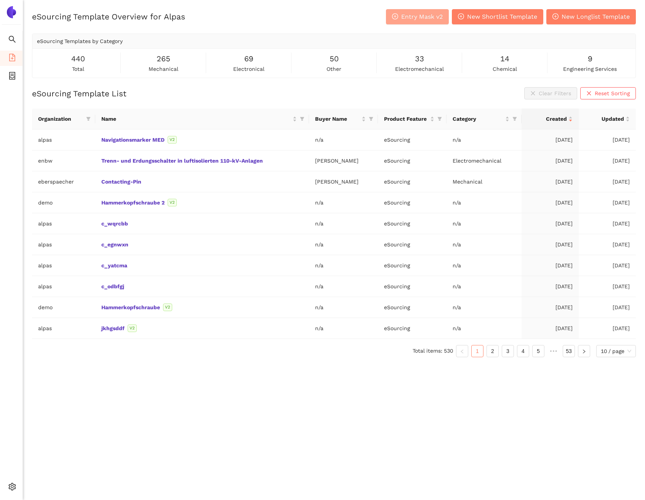
click at [422, 18] on span "Entry Mask v2" at bounding box center [422, 17] width 42 height 10
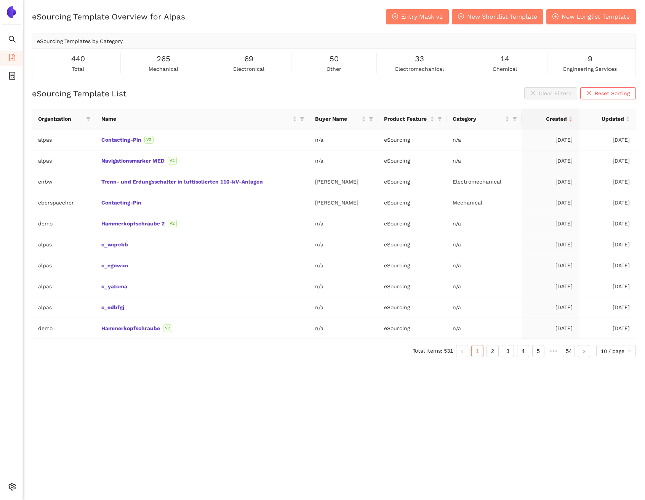
click at [125, 378] on div "eSourcing Template Overview for Alpas Entry Mask v2 New Shortlist Template New …" at bounding box center [334, 259] width 622 height 500
click at [0, 0] on link "Hammerkopfschraube" at bounding box center [0, 0] width 0 height 0
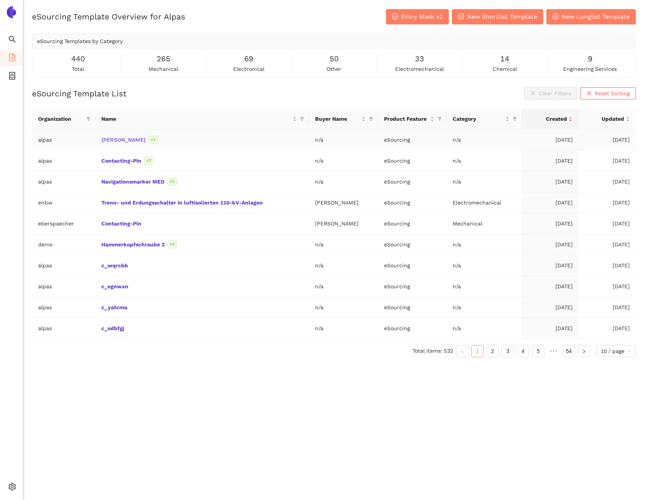
click at [0, 0] on link "[PERSON_NAME]" at bounding box center [0, 0] width 0 height 0
